Goal: Communication & Community: Answer question/provide support

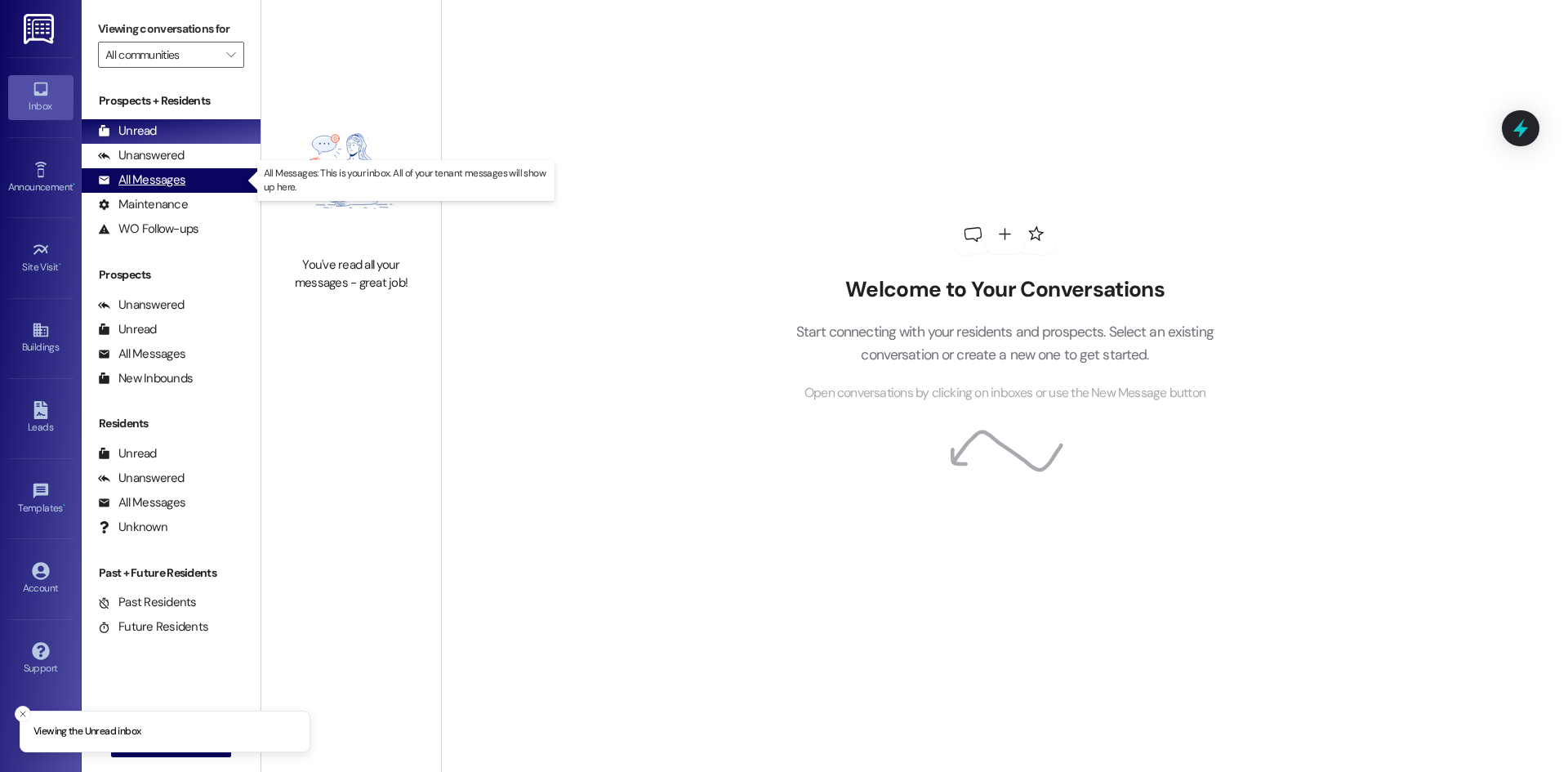
click at [184, 188] on div "All Messages (undefined)" at bounding box center [171, 180] width 178 height 25
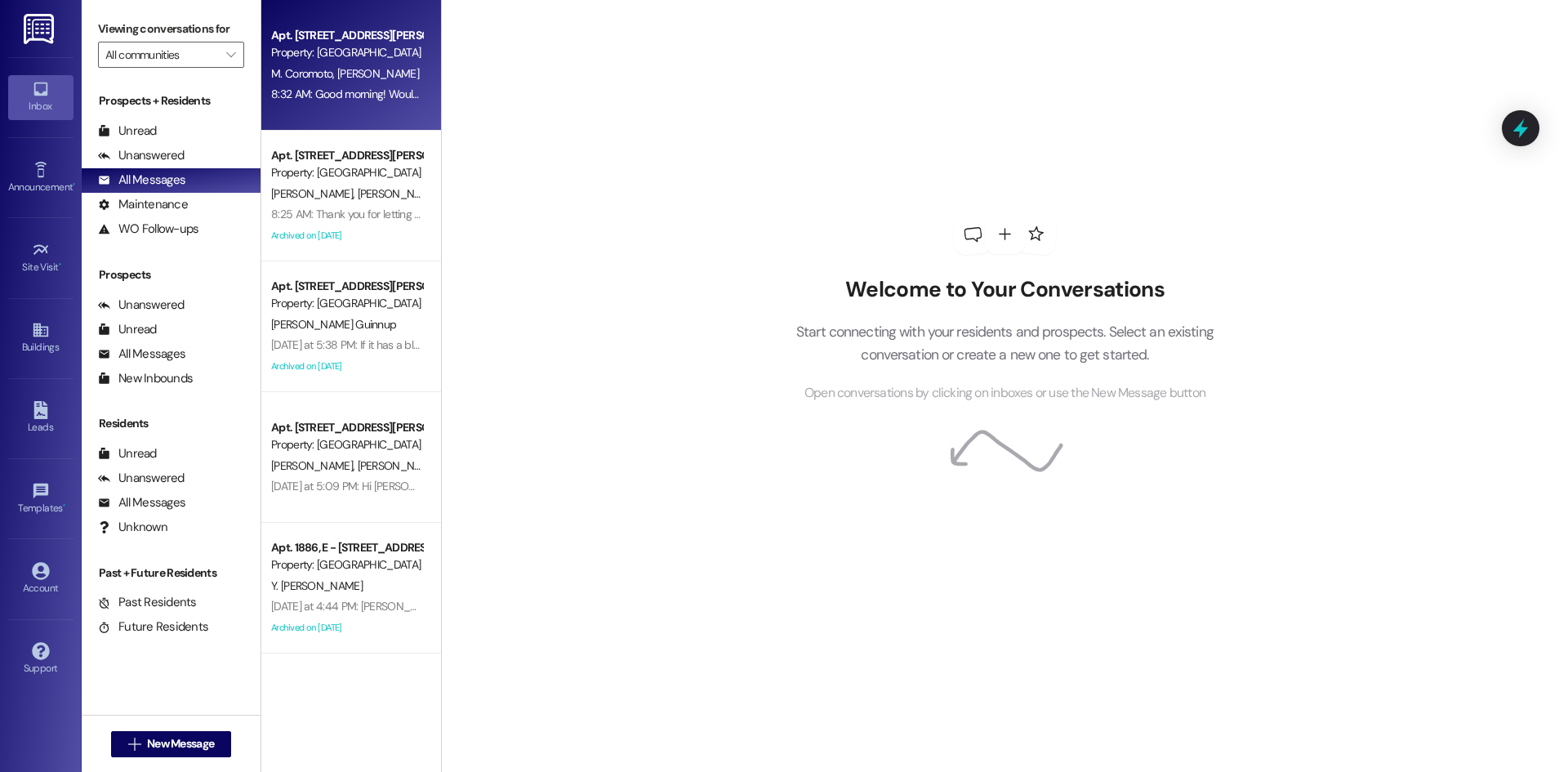
click at [328, 65] on div "[PERSON_NAME] [PERSON_NAME]" at bounding box center [347, 74] width 155 height 20
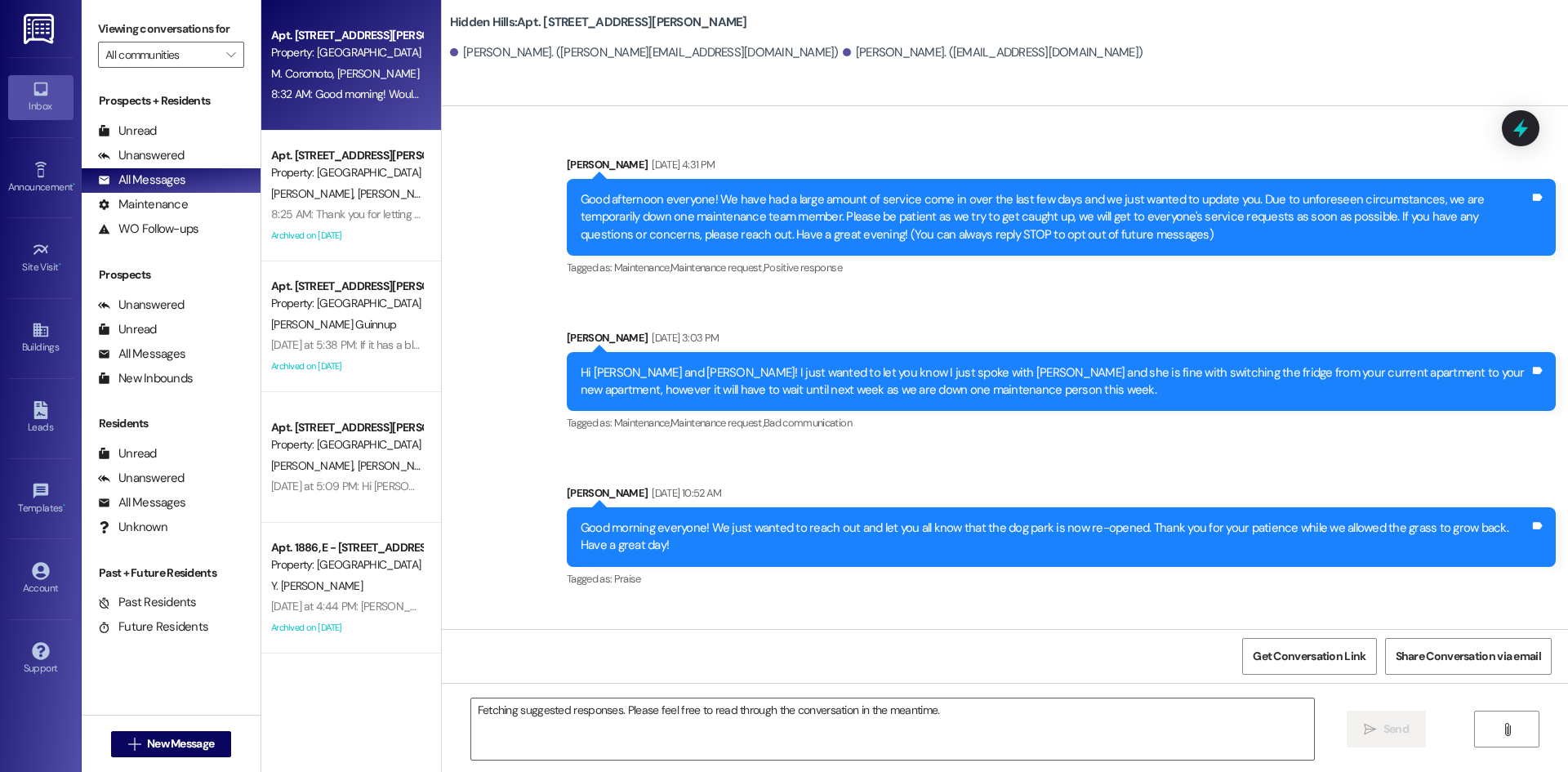
scroll to position [17801, 0]
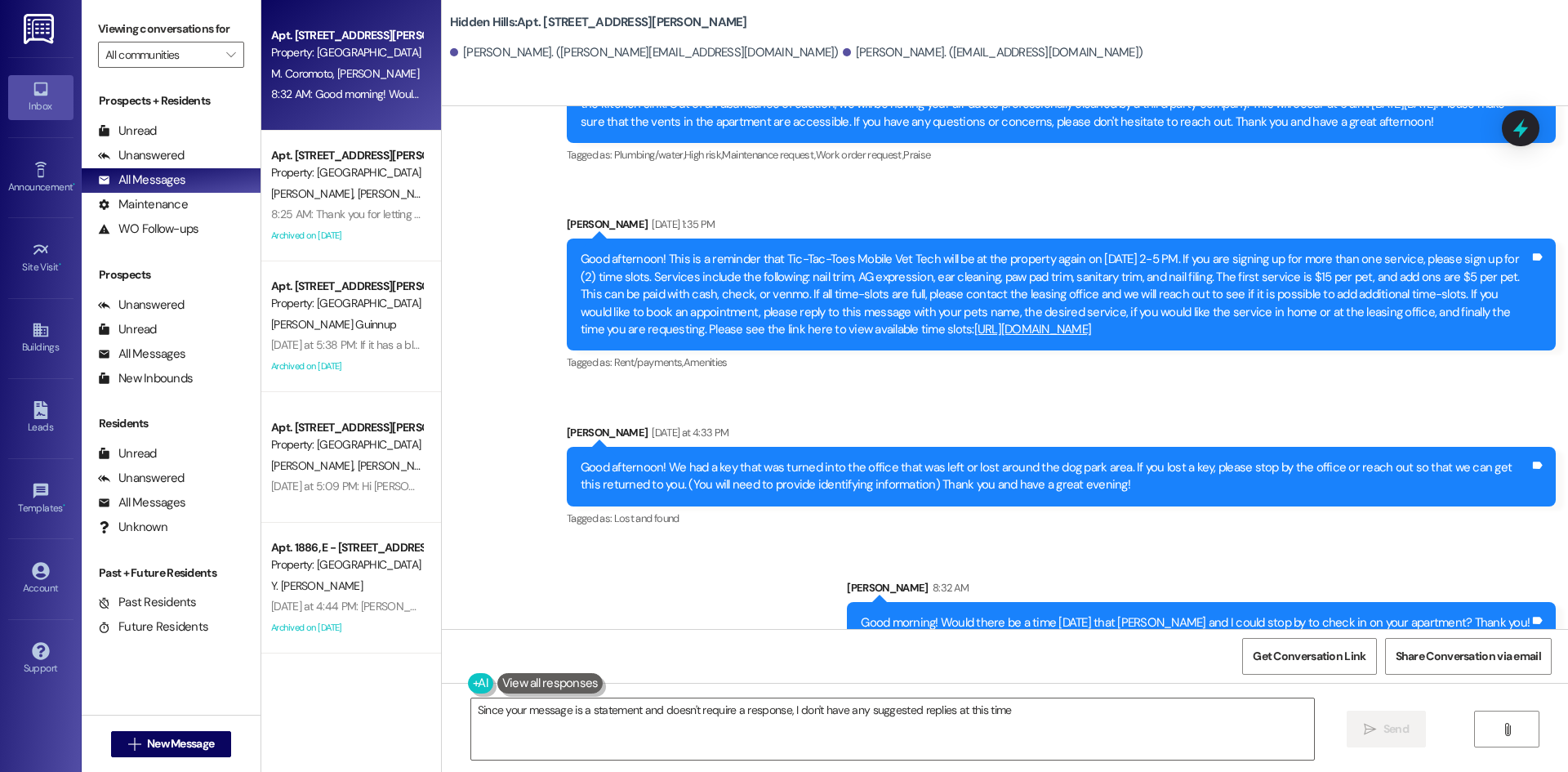
type textarea "Since your message is a statement and doesn't require a response, I don't have …"
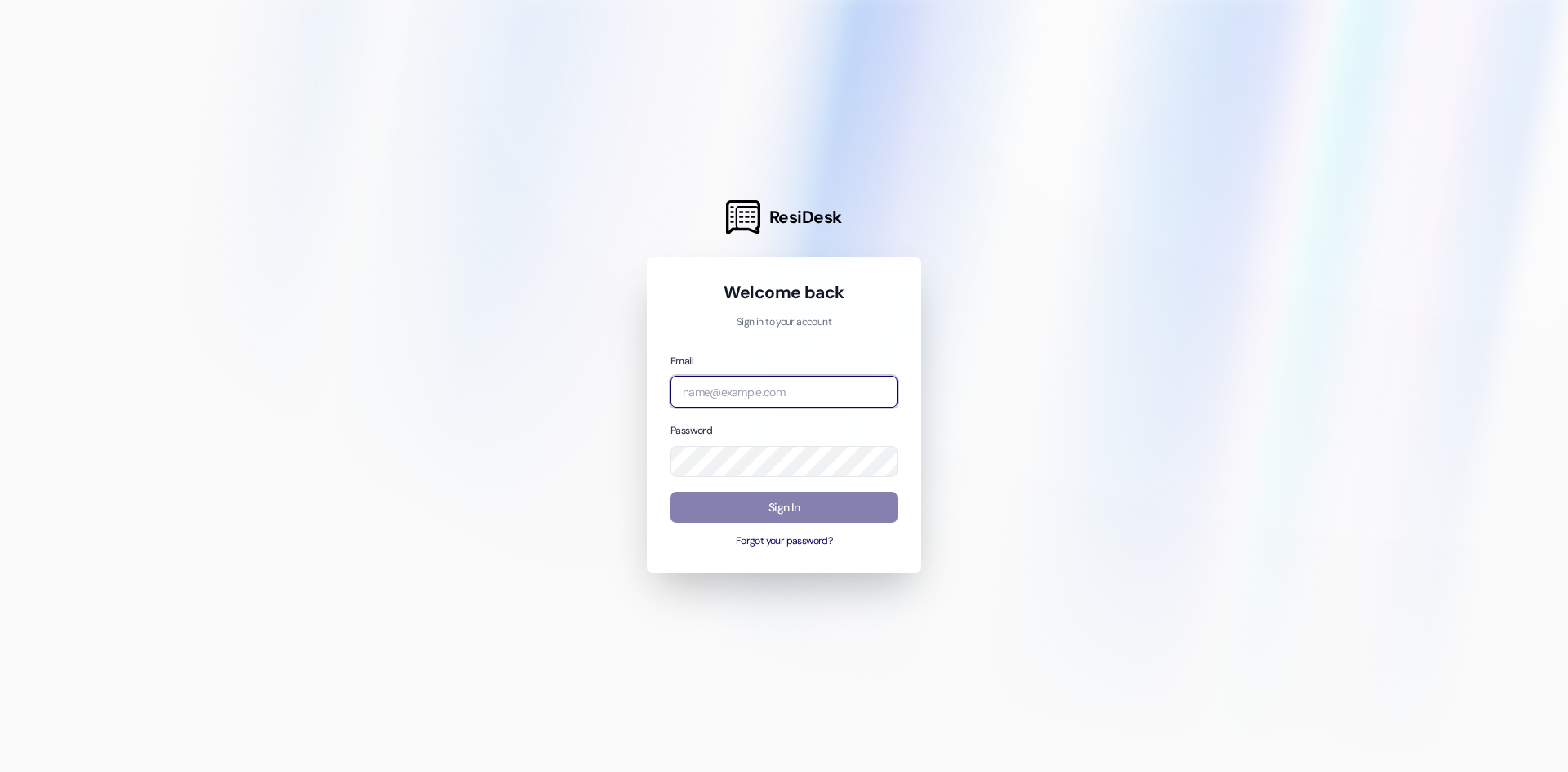
click at [752, 390] on input "email" at bounding box center [784, 391] width 227 height 31
type input "[EMAIL_ADDRESS][DOMAIN_NAME]"
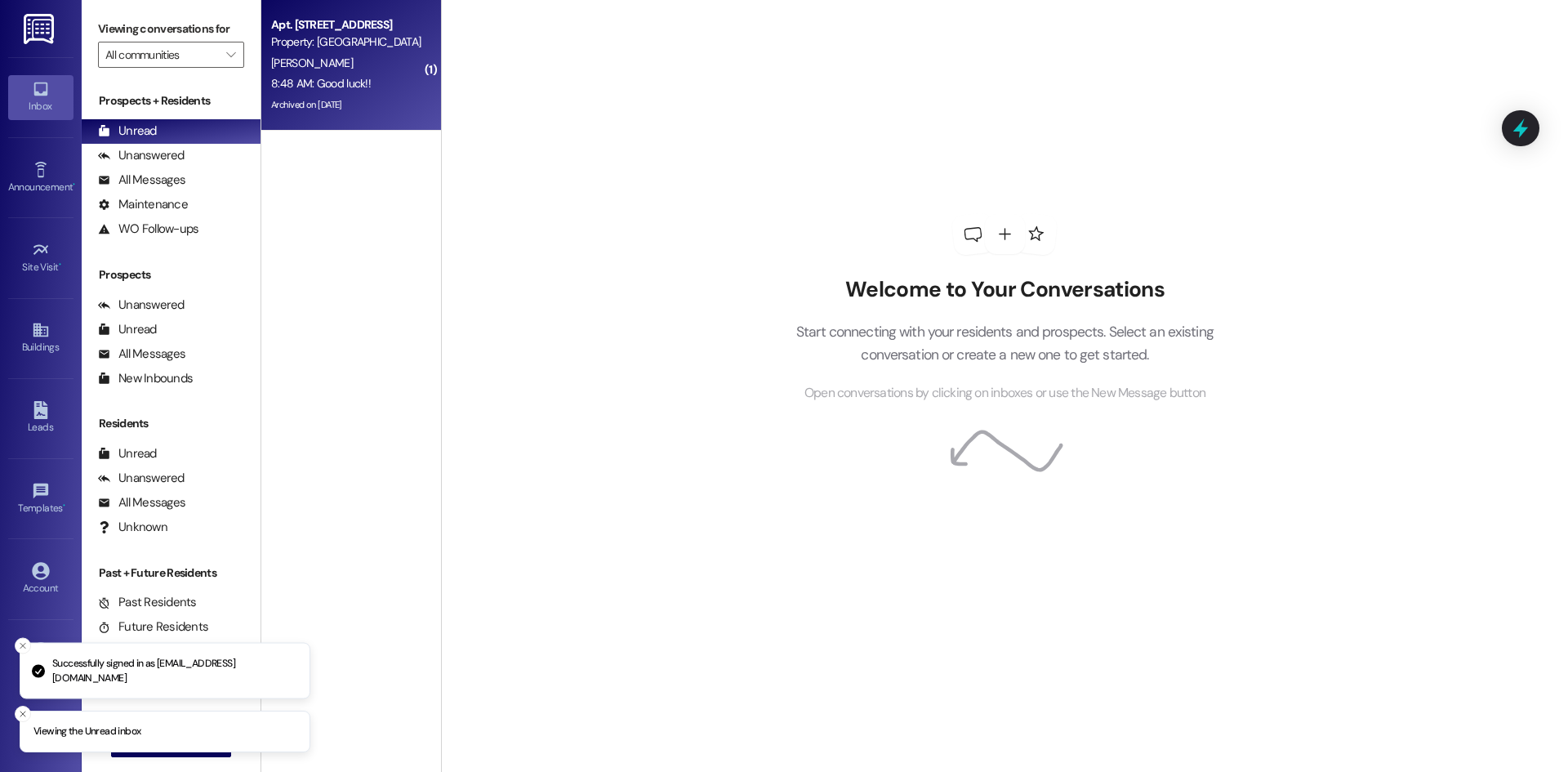
click at [388, 84] on div "8:48 AM: Good luck!! 8:48 AM: Good luck!!" at bounding box center [347, 83] width 155 height 20
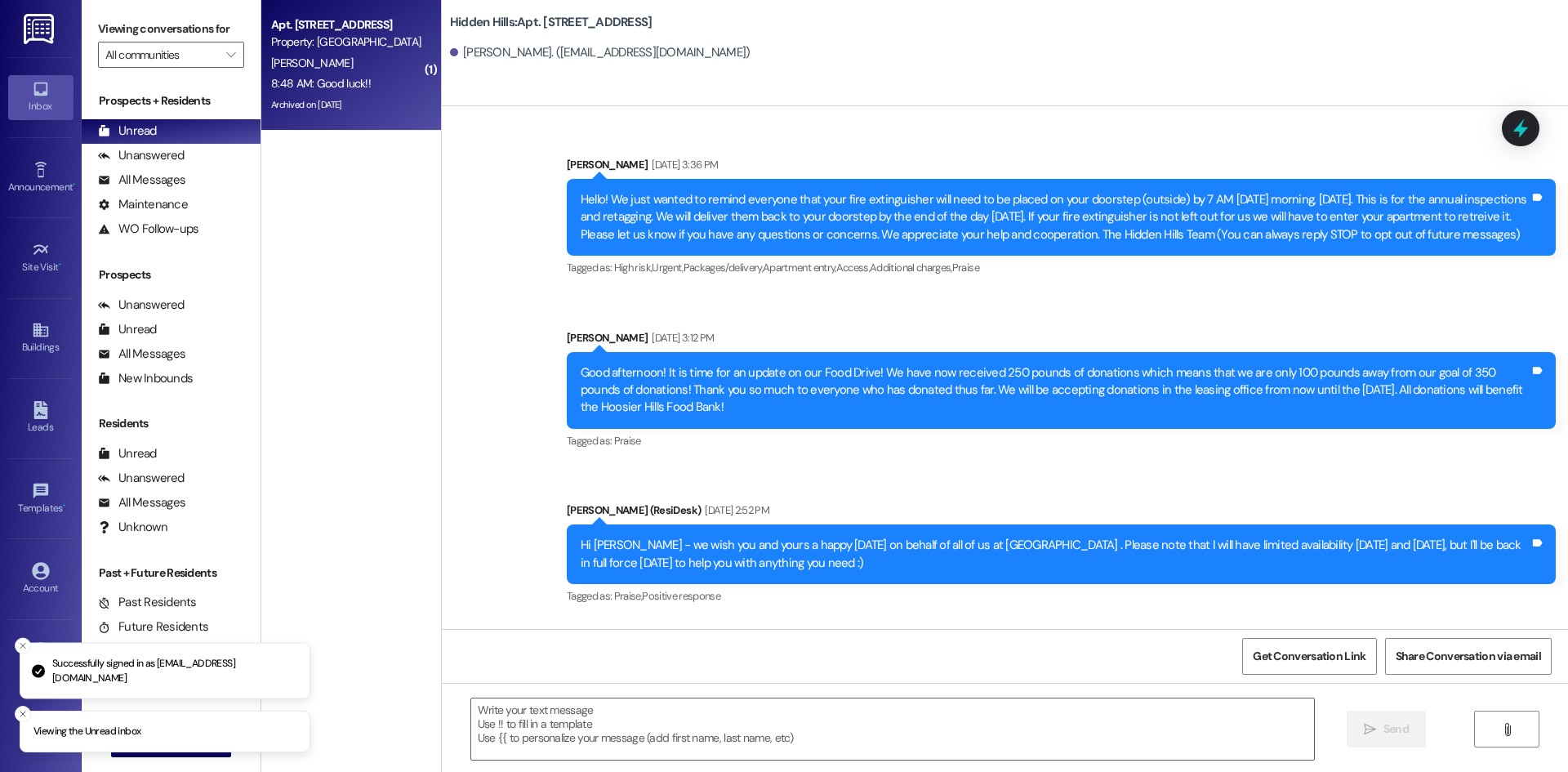
type textarea "Fetching suggested responses. Please feel free to read through the conversation…"
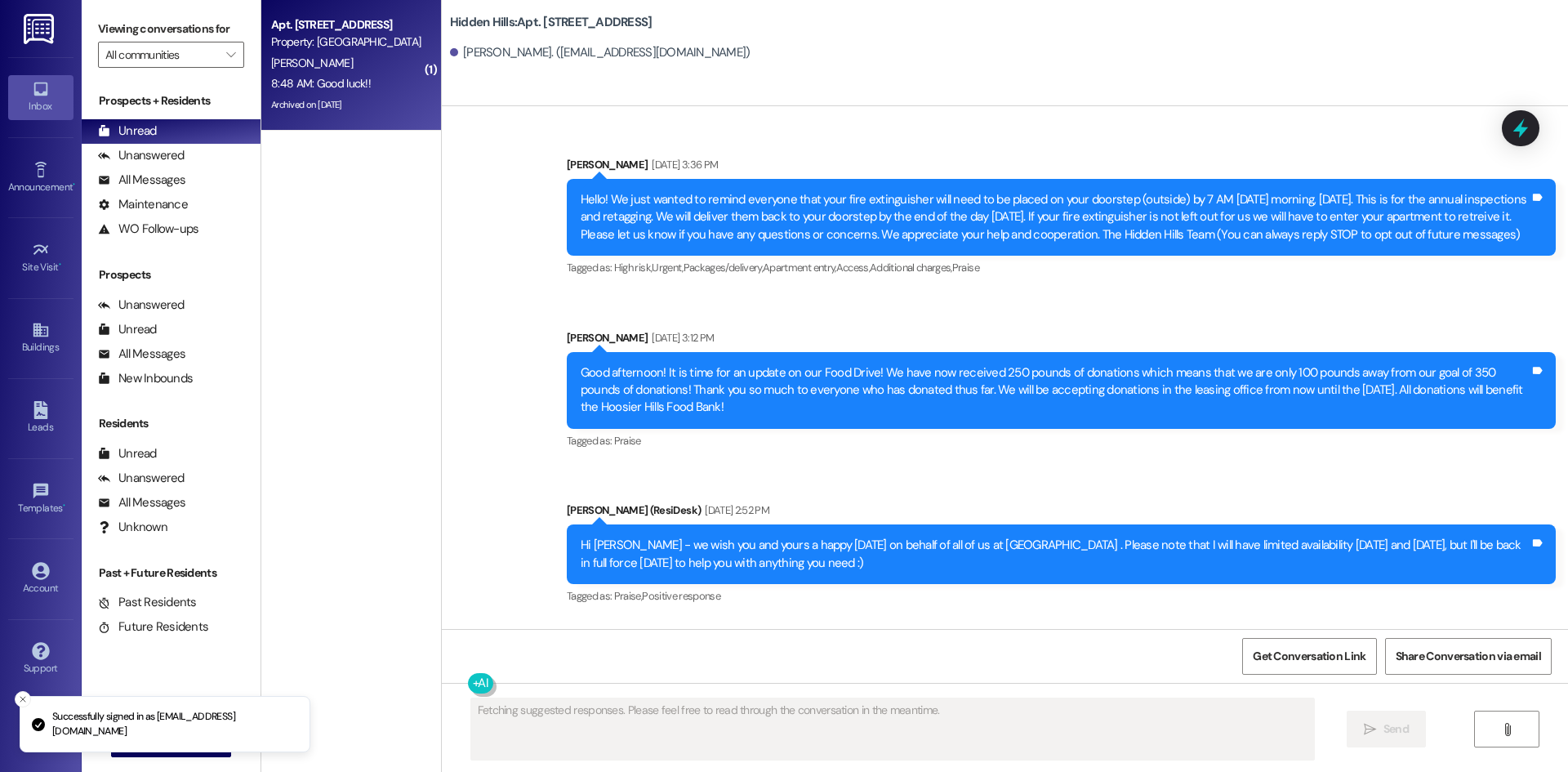
scroll to position [27250, 0]
